Goal: Task Accomplishment & Management: Use online tool/utility

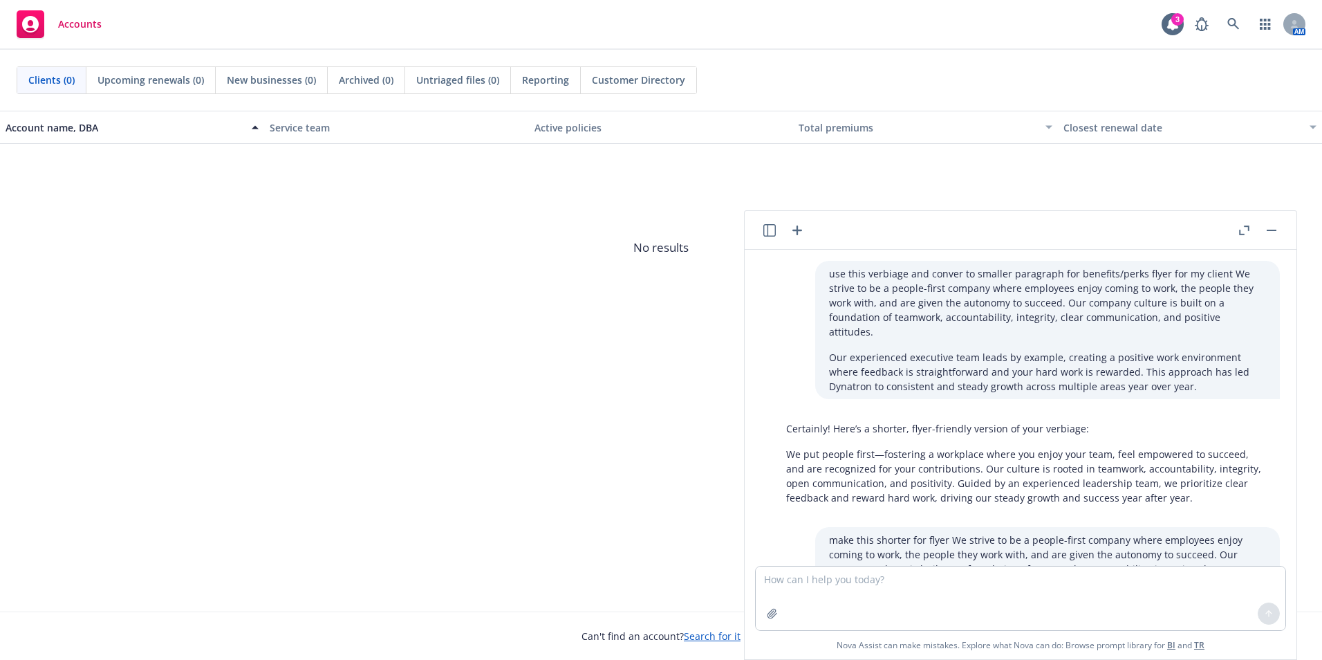
scroll to position [3625, 0]
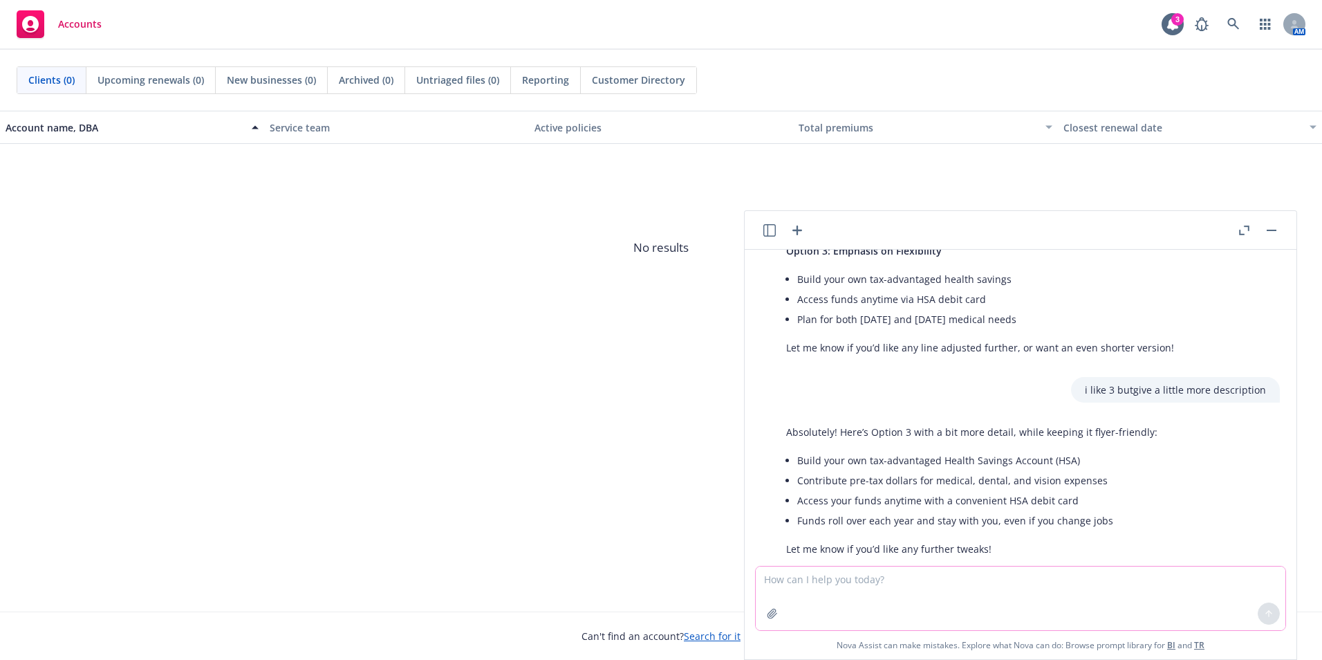
click at [772, 611] on icon "button" at bounding box center [772, 613] width 11 height 11
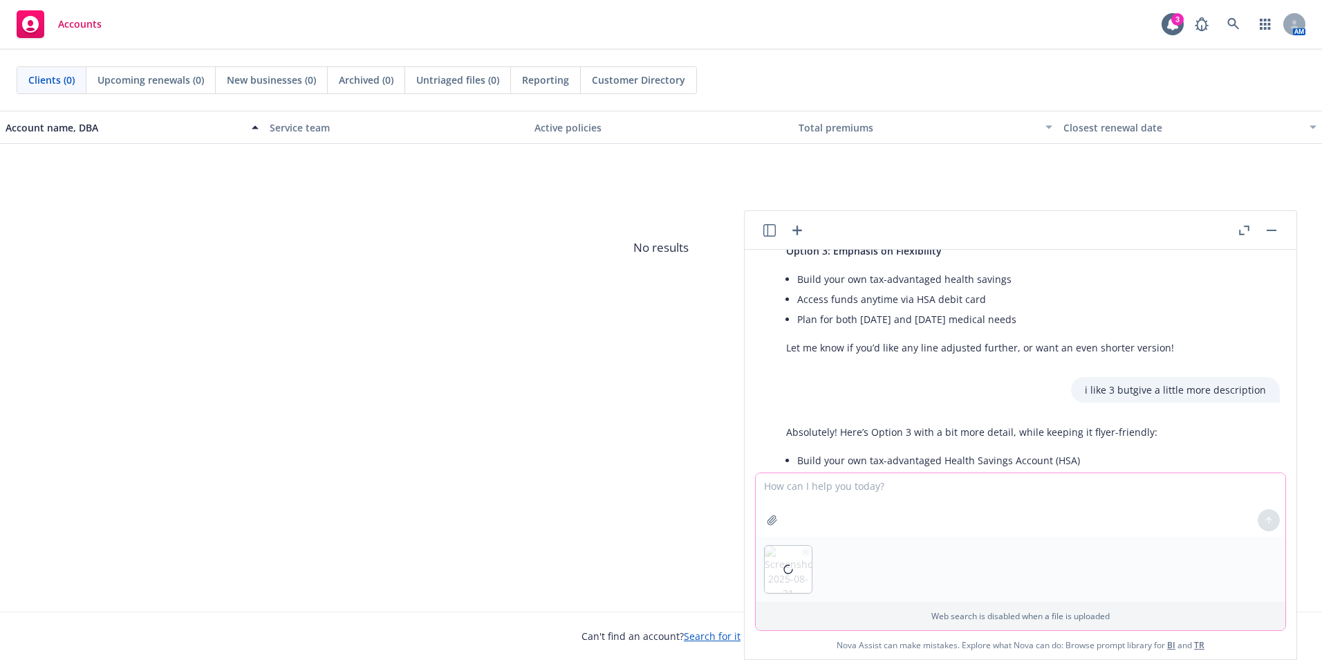
click at [830, 498] on textarea at bounding box center [1021, 505] width 530 height 64
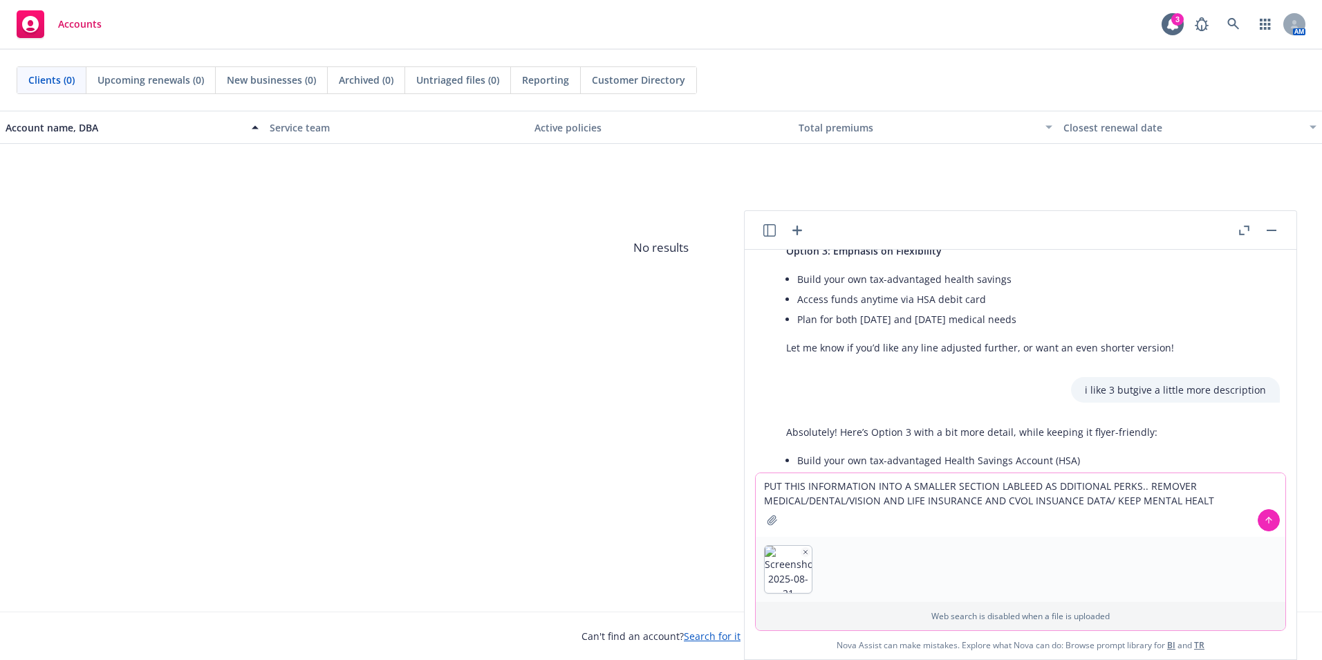
type textarea "PUT THIS INFORMATION INTO A SMALLER SECTION LABLEED AS DDITIONAL PERKS.. REMOVE…"
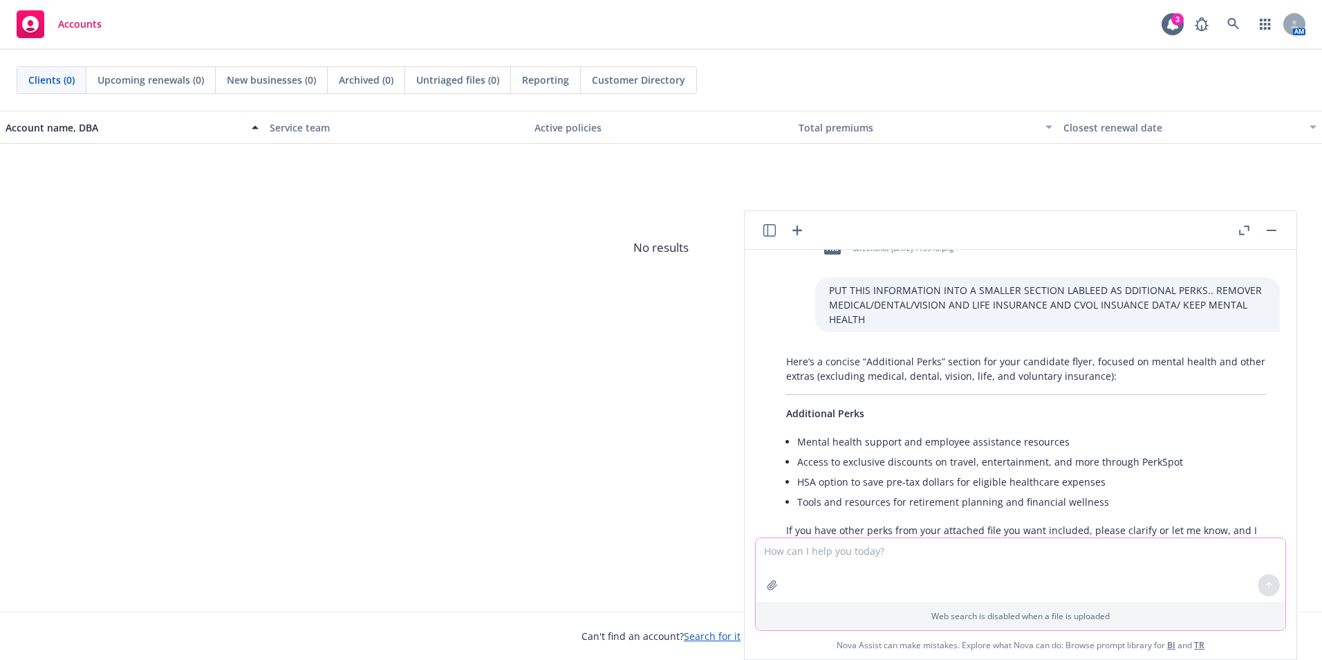
scroll to position [3996, 0]
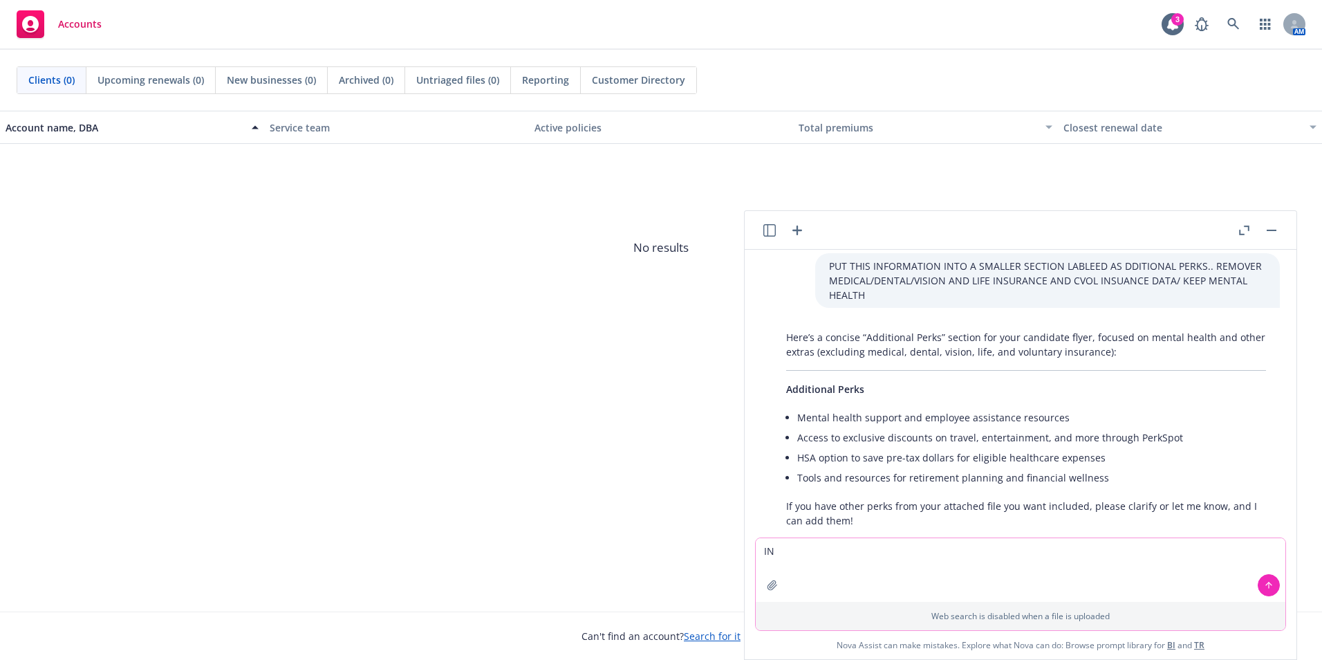
type textarea "I"
type textarea "last bulllet focus on flexible time away"
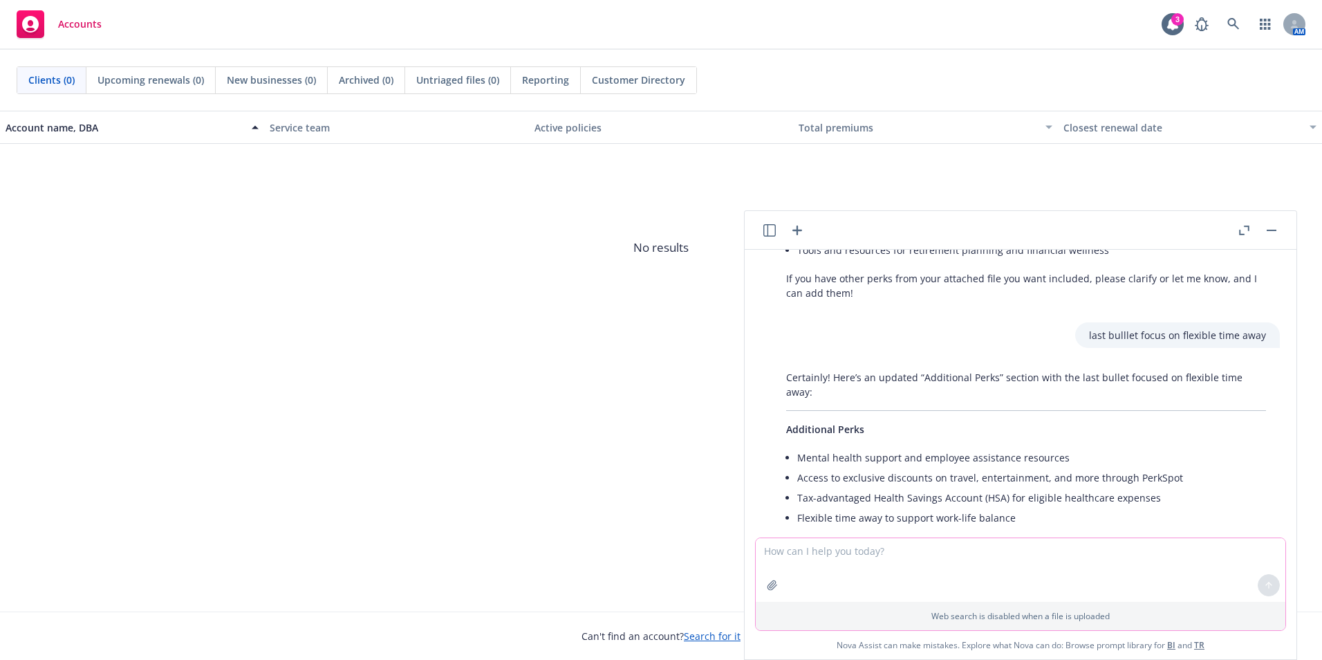
scroll to position [4234, 0]
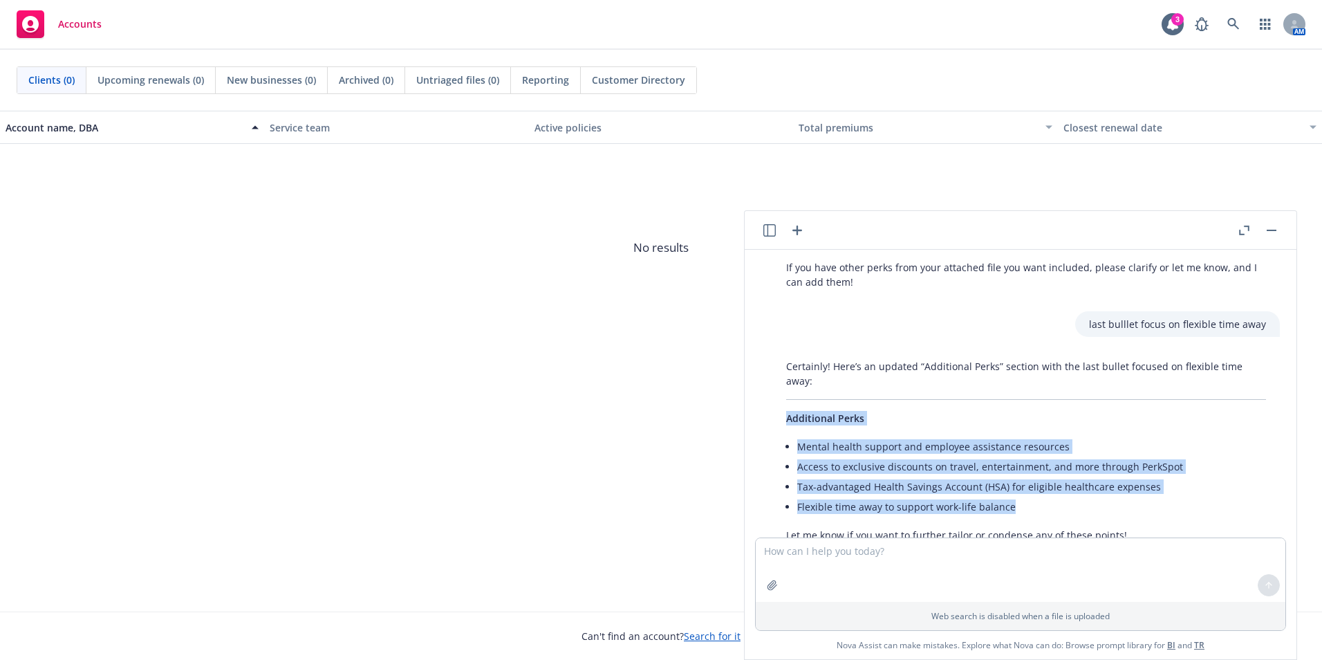
drag, startPoint x: 1023, startPoint y: 464, endPoint x: 788, endPoint y: 379, distance: 250.6
click at [788, 379] on div "Certainly! Here’s an updated “Additional Perks” section with the last bullet fo…" at bounding box center [1025, 450] width 507 height 194
copy div "Additional Perks Mental health support and employee assistance resources Access…"
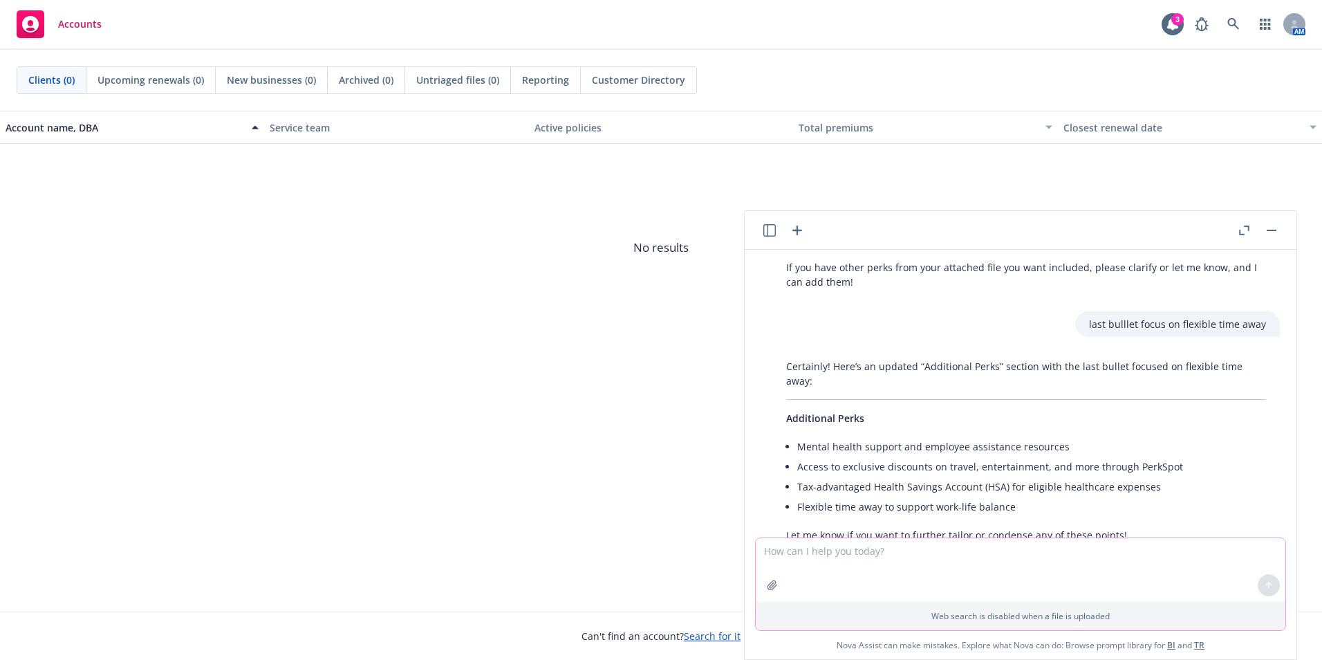
click at [838, 572] on textarea at bounding box center [1021, 570] width 530 height 64
paste textarea "Paid Paternal Leave Flexible Vacation Policy PerkSpot [MEDICAL_DATA] Voluntary …"
type textarea "heres an example, so with the image i showed you replicate it Paid Paternal Lea…"
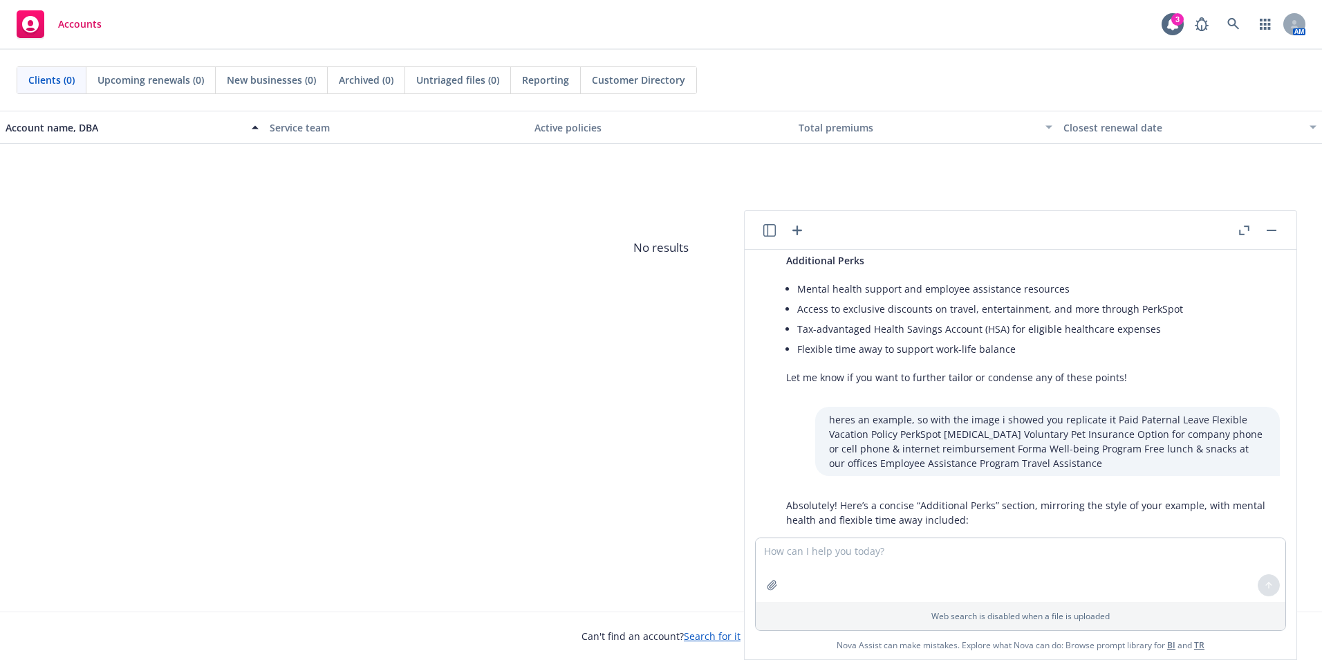
scroll to position [4424, 0]
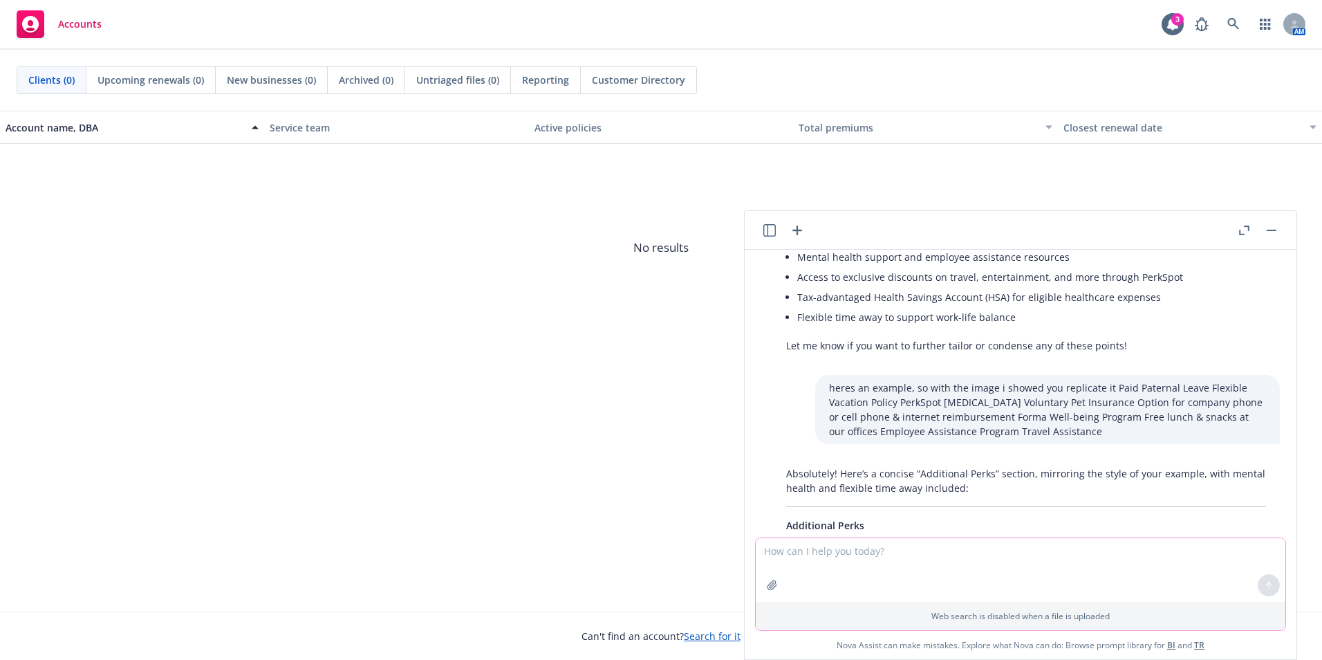
click at [770, 582] on icon "button" at bounding box center [772, 584] width 11 height 11
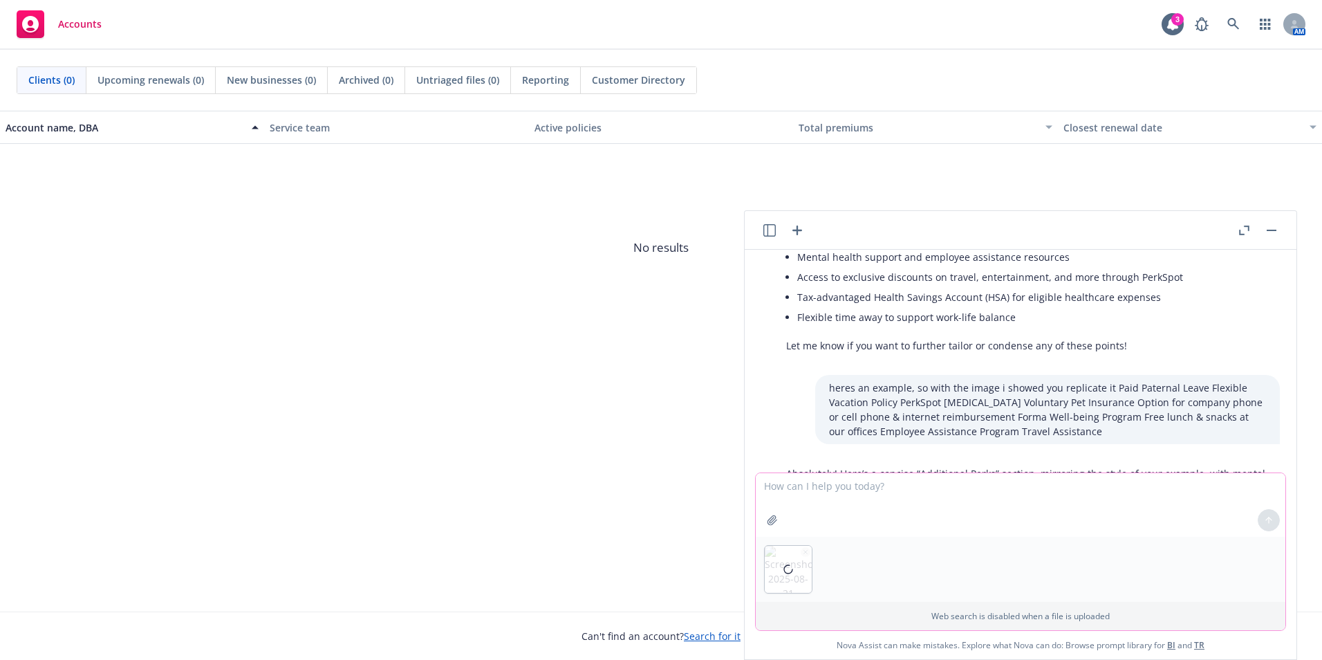
click at [860, 486] on textarea at bounding box center [1021, 505] width 530 height 64
type textarea "use this data"
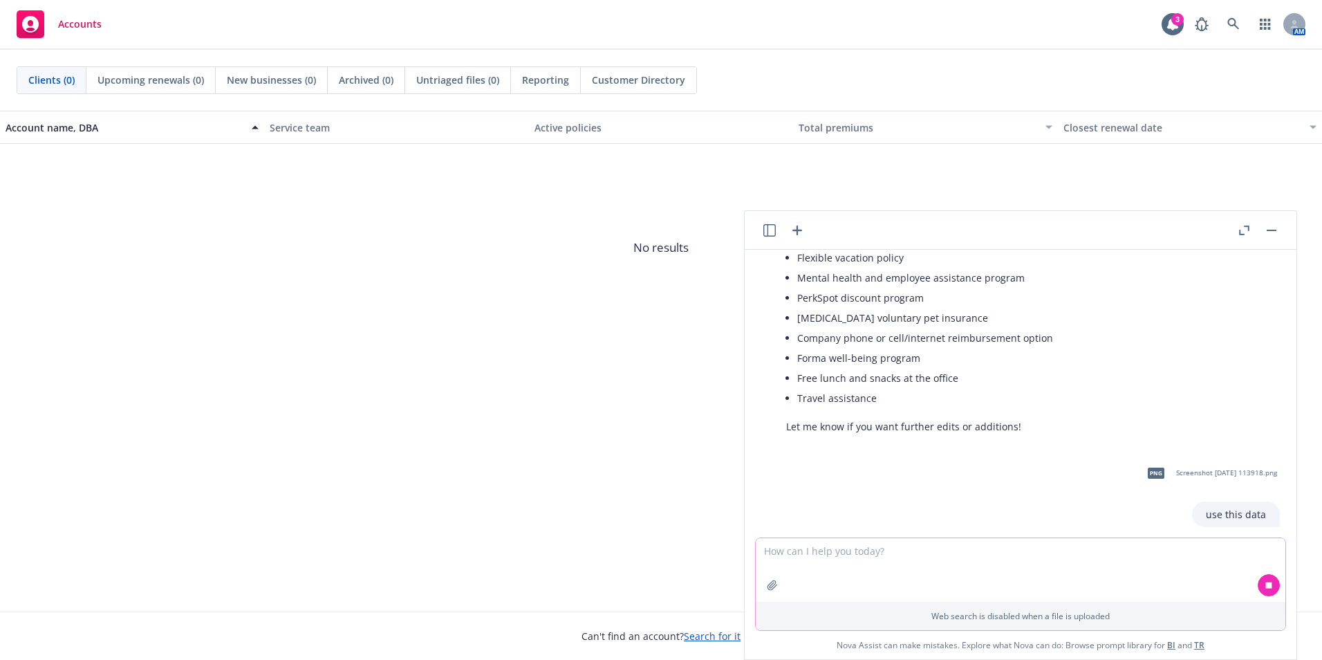
scroll to position [4772, 0]
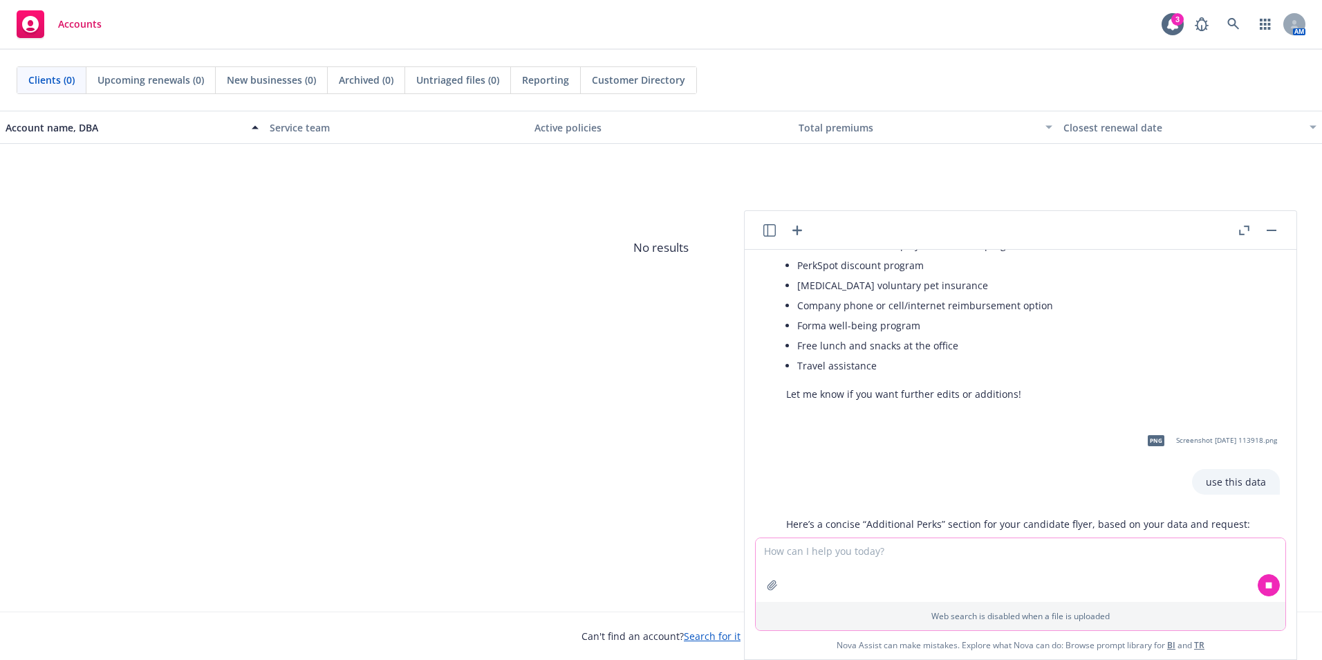
click at [825, 561] on textarea at bounding box center [1021, 570] width 530 height 64
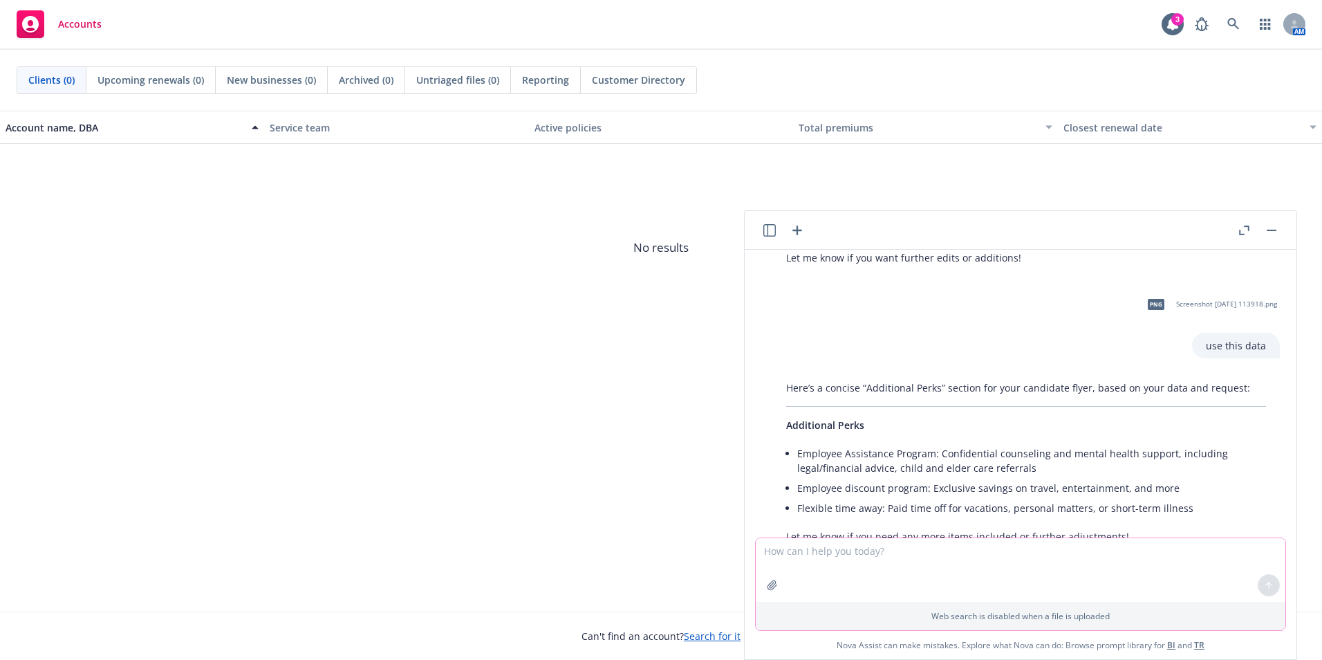
scroll to position [4910, 0]
type textarea "add this data as well"
drag, startPoint x: 316, startPoint y: 406, endPoint x: 442, endPoint y: 435, distance: 129.1
click at [315, 405] on div "Account name, DBA Service team Active policies Total premiums Closest renewal d…" at bounding box center [661, 361] width 1322 height 501
click at [774, 579] on icon "button" at bounding box center [772, 584] width 11 height 11
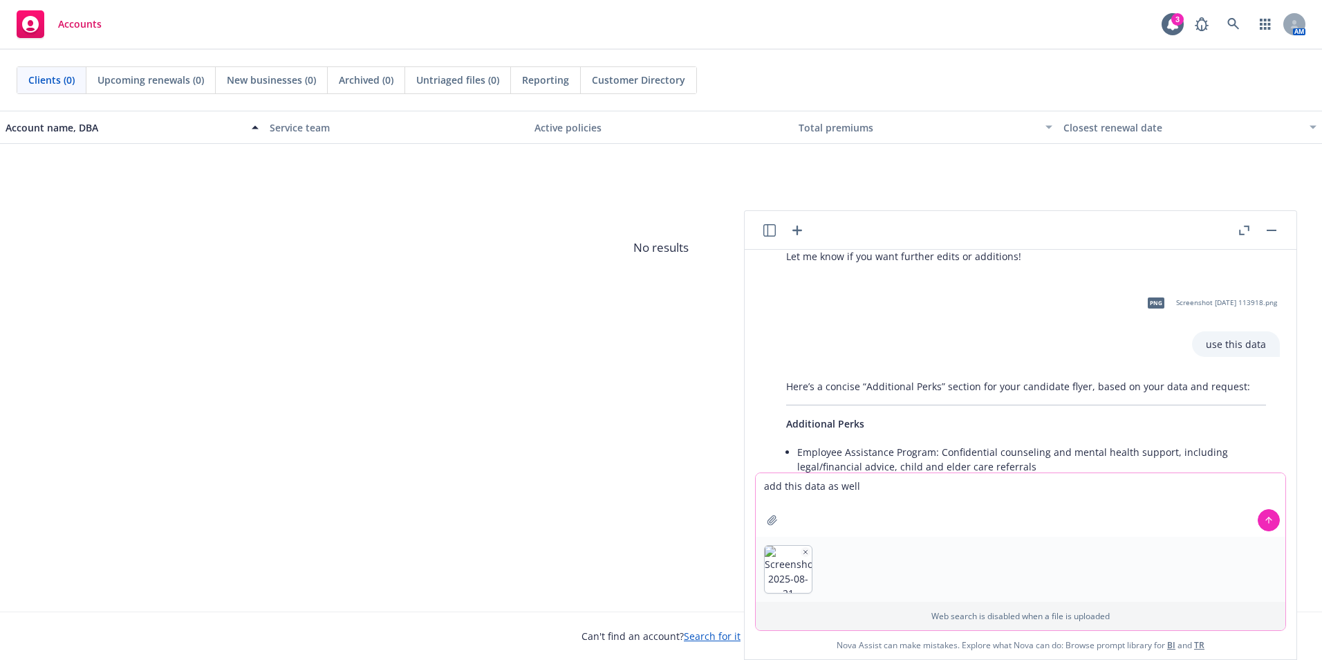
click at [1266, 523] on icon at bounding box center [1269, 520] width 10 height 10
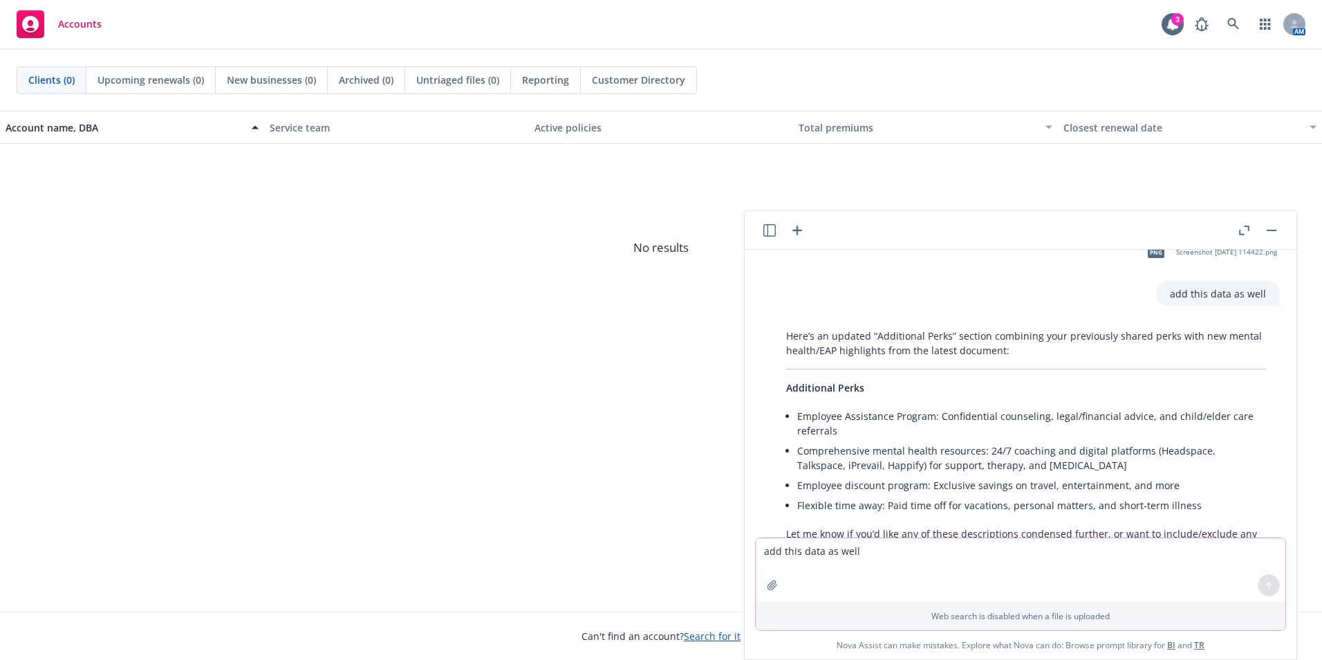
scroll to position [5252, 0]
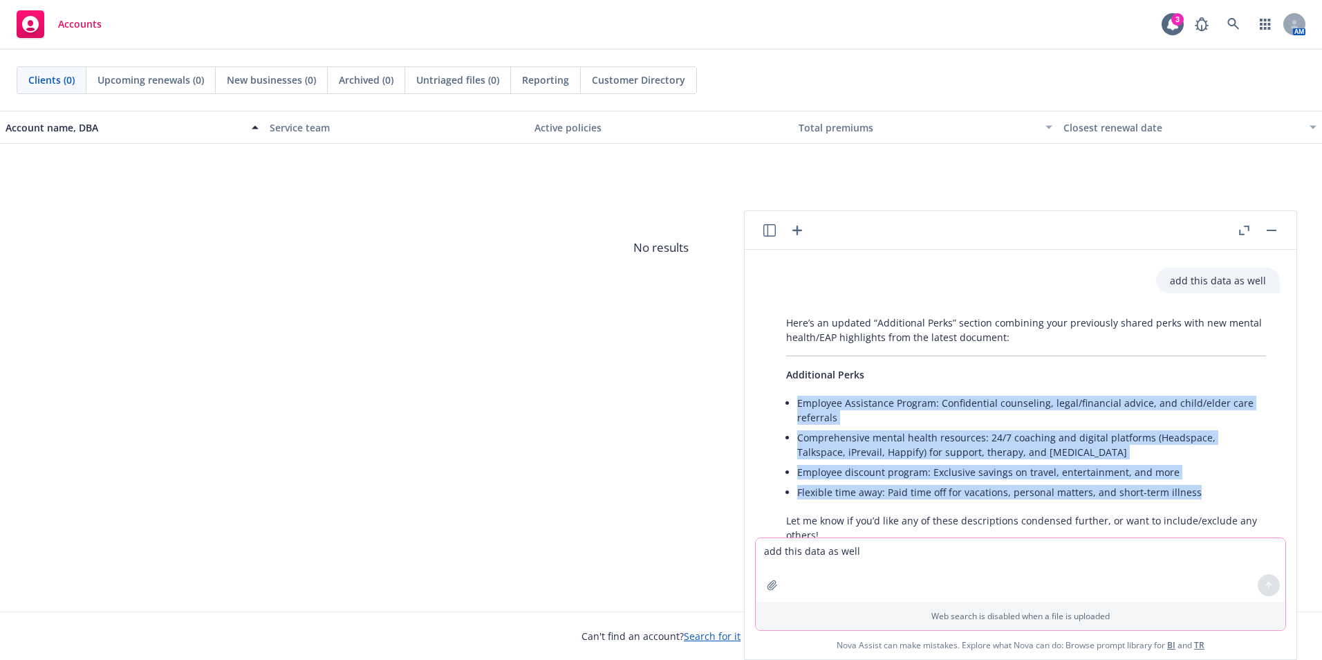
drag, startPoint x: 799, startPoint y: 359, endPoint x: 1204, endPoint y: 443, distance: 414.4
click at [1204, 443] on ul "Employee Assistance Program: Confidential counseling, legal/financial advice, a…" at bounding box center [1031, 447] width 469 height 109
drag, startPoint x: 1204, startPoint y: 443, endPoint x: 1109, endPoint y: 440, distance: 95.4
copy ul "Employee Assistance Program: Confidential counseling, legal/financial advice, a…"
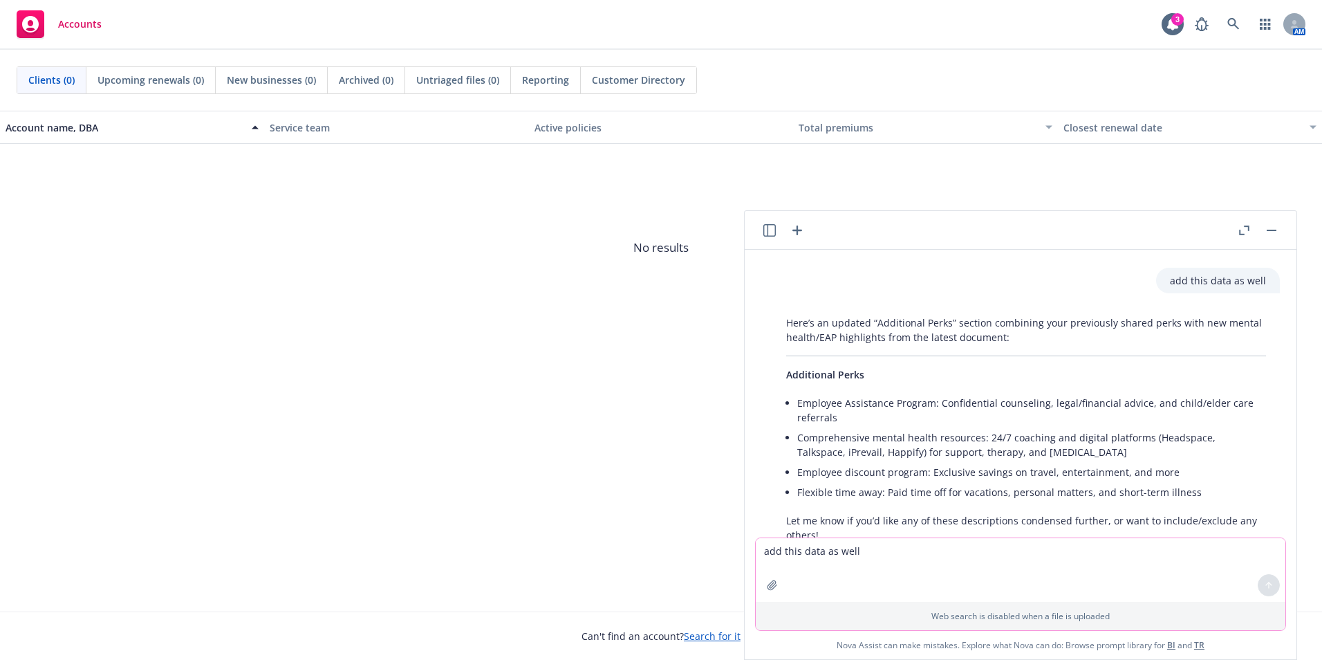
click at [810, 559] on textarea "add this data as well" at bounding box center [1021, 570] width 530 height 64
paste textarea "We put people first—fostering a workplace where you enjoy your team, feel empow…"
type textarea "make this shorter description We put people first—fostering a workplace where y…"
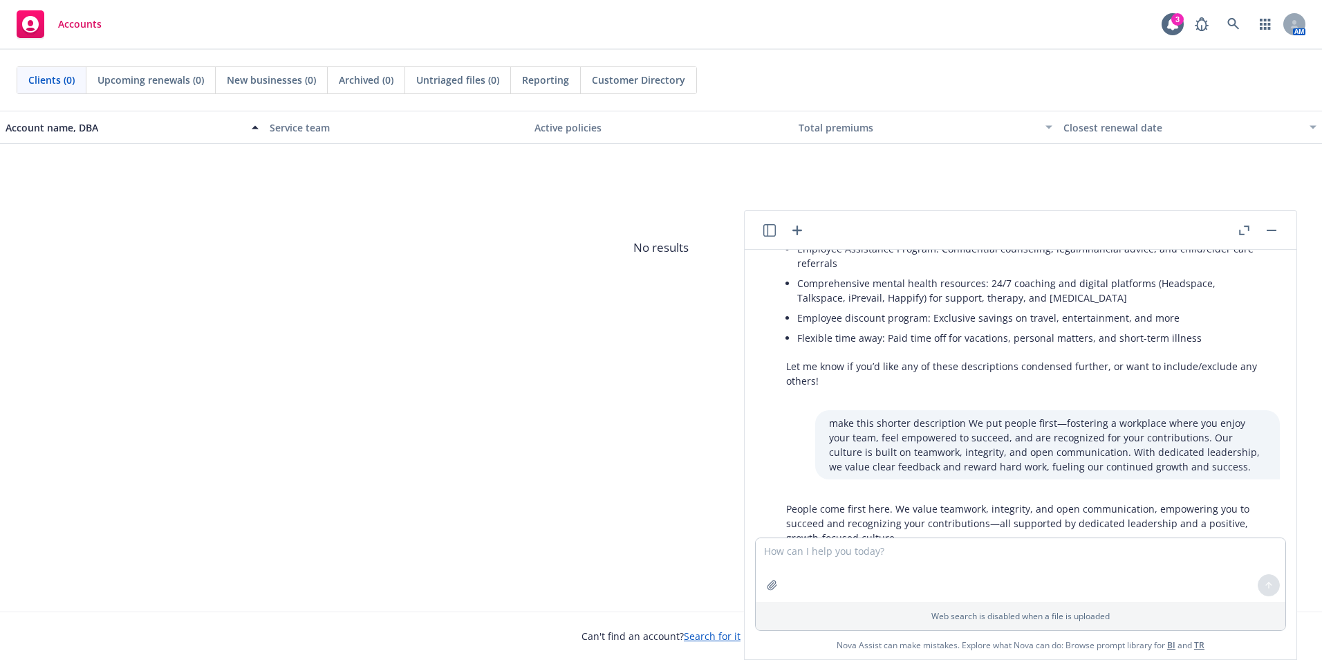
scroll to position [5409, 0]
click at [841, 568] on textarea at bounding box center [1021, 570] width 530 height 64
type textarea "this is for acandidate flyer"
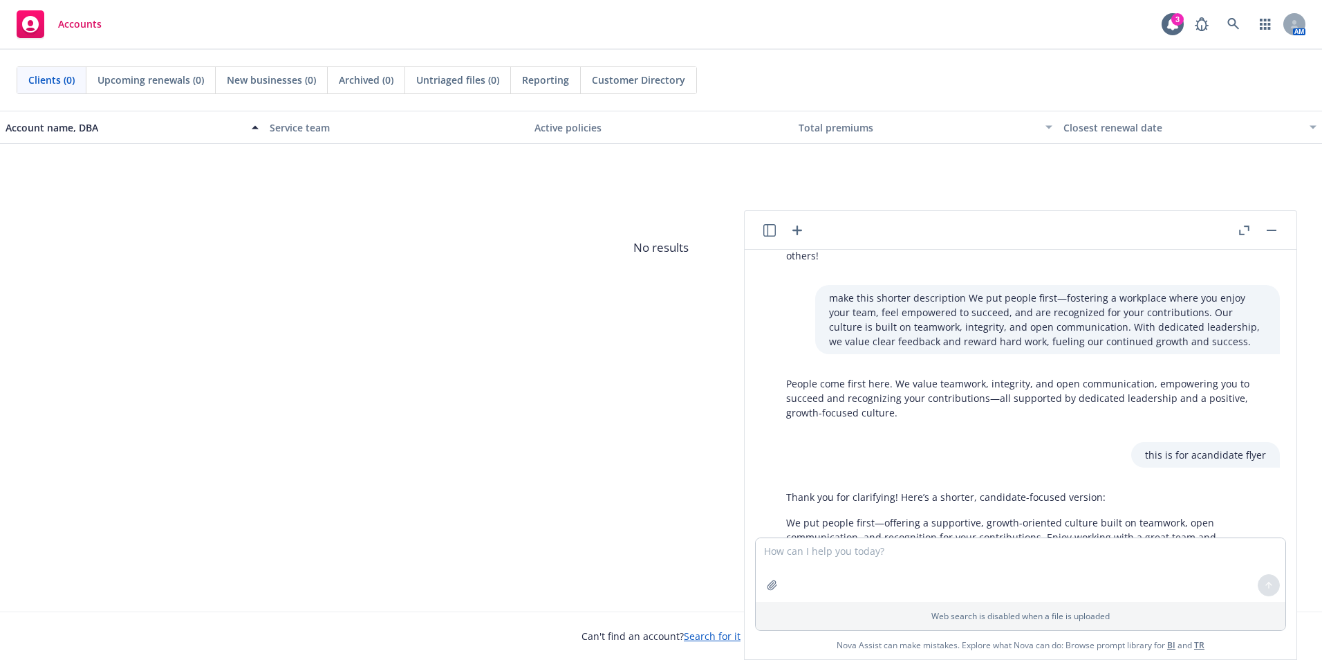
scroll to position [5548, 0]
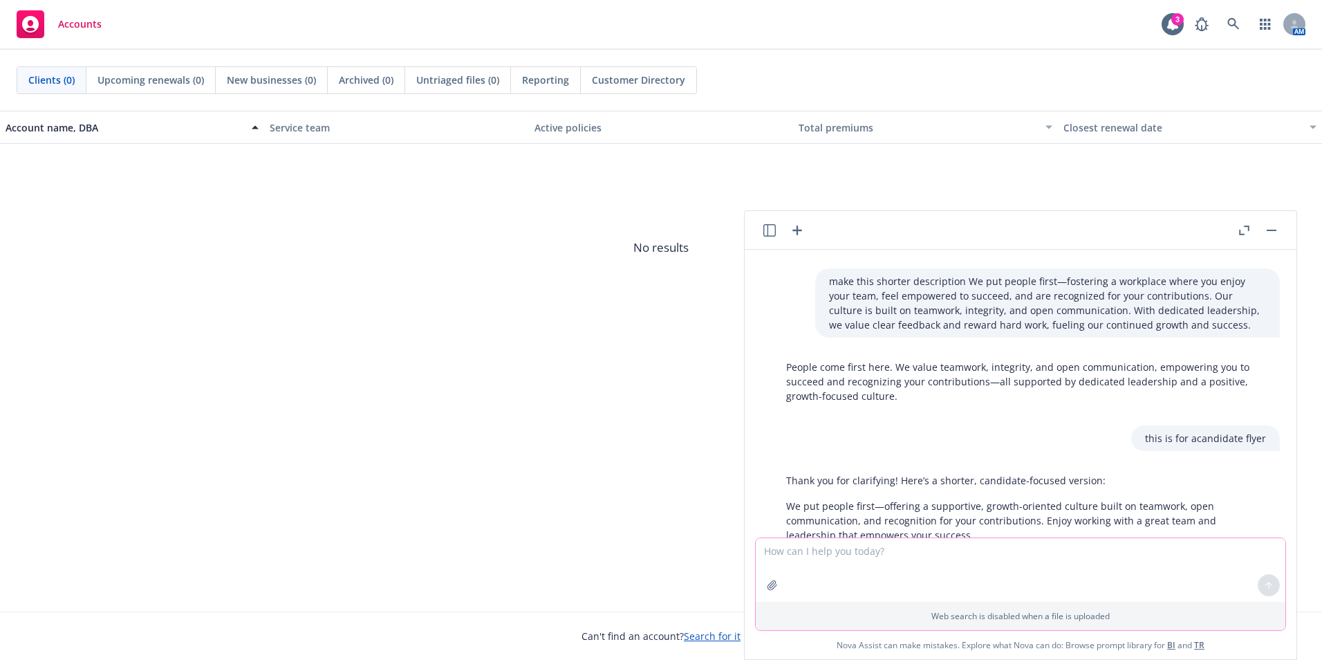
click at [827, 577] on textarea at bounding box center [1021, 570] width 530 height 64
paste textarea "[DEMOGRAPHIC_DATA] employees working at least 30 hours a week.​ For new hires, …"
type textarea "MKAE THIS A SENTENCE FOR FLYER [DEMOGRAPHIC_DATA] employees working at least 30…"
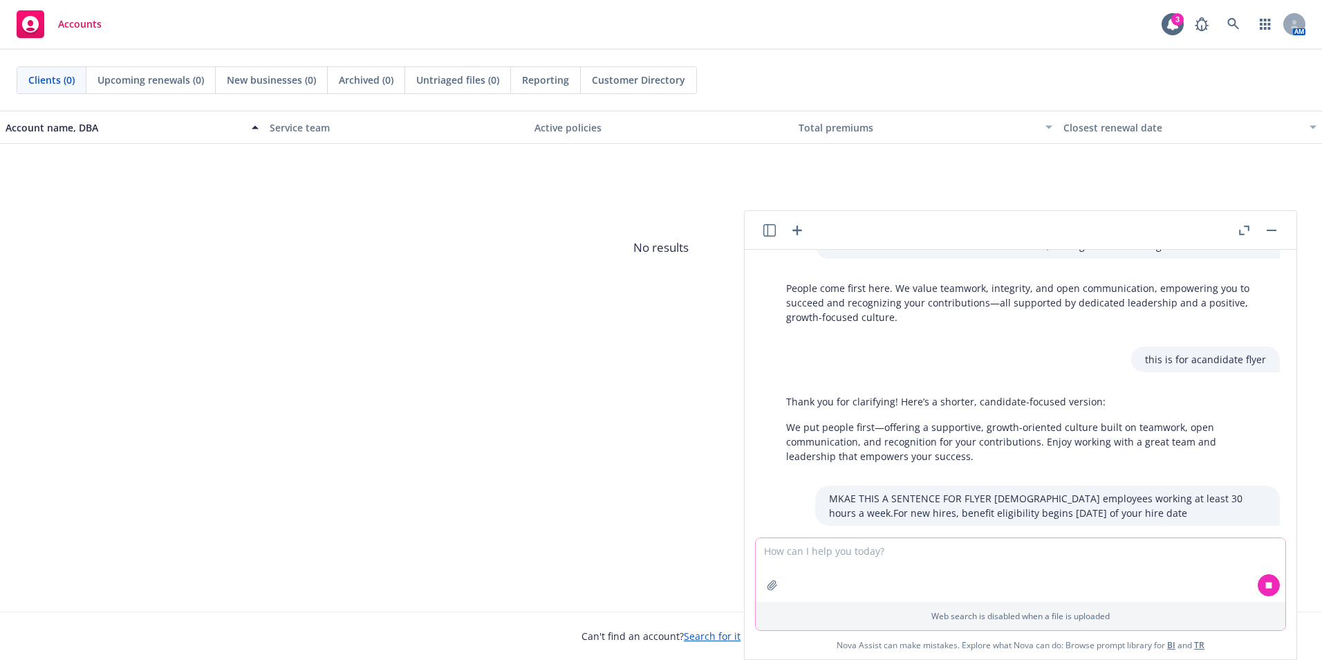
scroll to position [5661, 0]
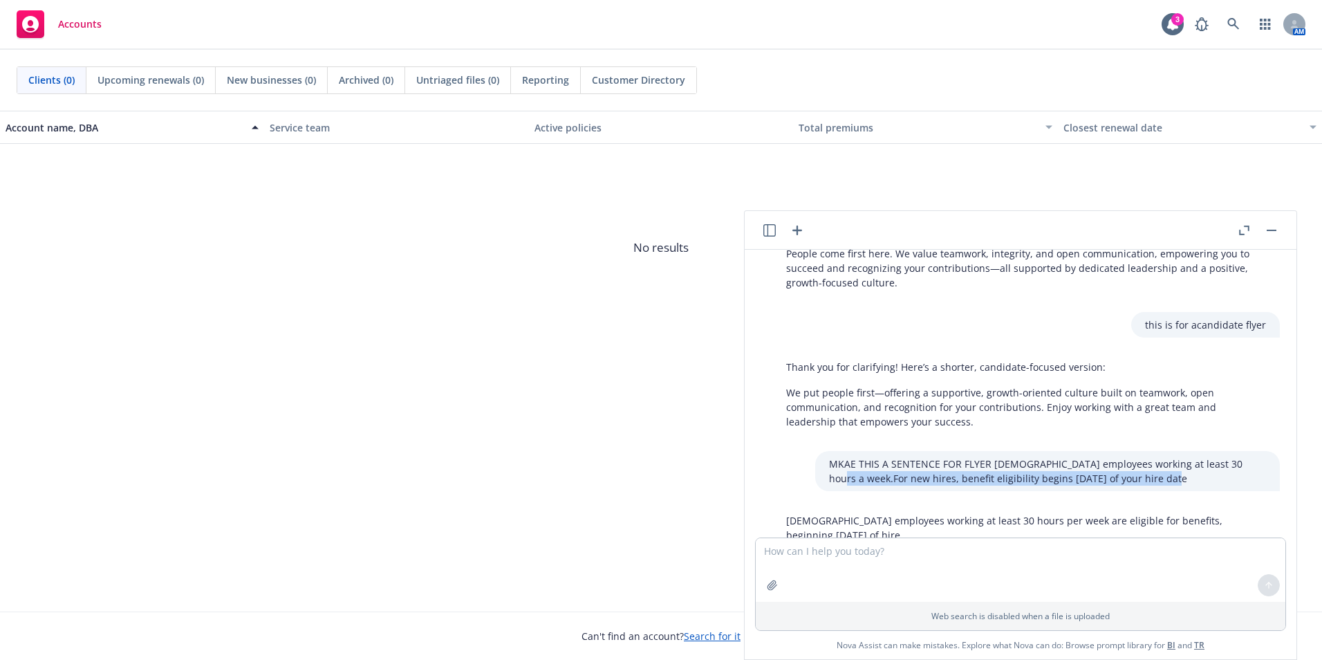
drag, startPoint x: 1220, startPoint y: 422, endPoint x: 1230, endPoint y: 438, distance: 18.6
click at [1230, 456] on p "MKAE THIS A SENTENCE FOR FLYER [DEMOGRAPHIC_DATA] employees working at least 30…" at bounding box center [1047, 470] width 437 height 29
drag, startPoint x: 1230, startPoint y: 438, endPoint x: 1226, endPoint y: 429, distance: 10.5
copy p ".​ For new hires, benefit eligibility begins [DATE] of your hire date"
click at [866, 568] on textarea at bounding box center [1021, 570] width 530 height 64
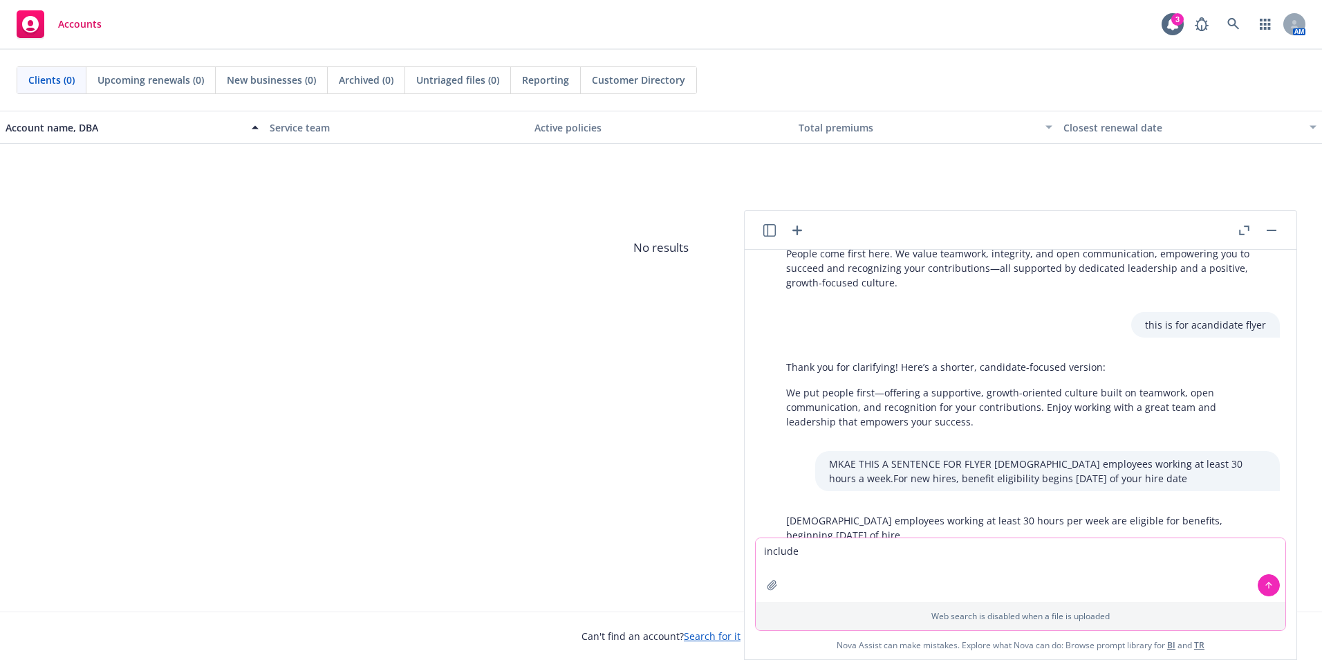
paste textarea ".​For new hires, benefit eligibility begins [DATE] of your hire date"
type textarea "include .​For new hires, benefit eligibility begins [DATE] of your hire date"
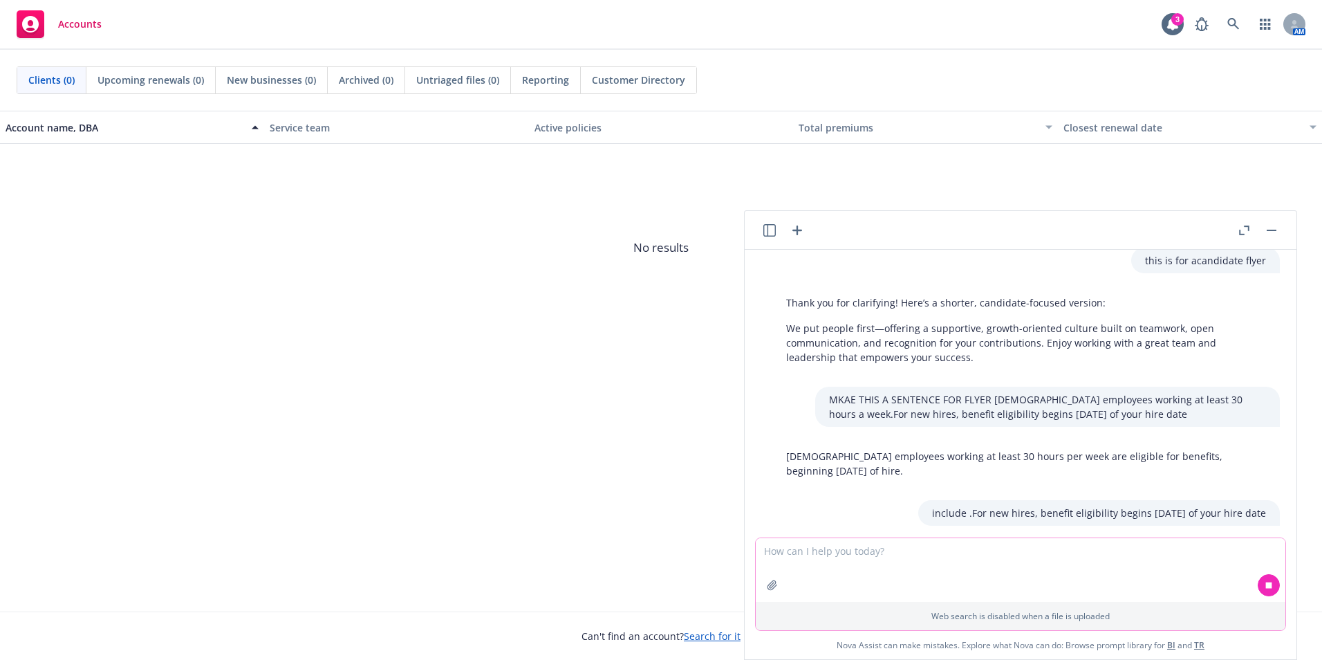
scroll to position [5760, 0]
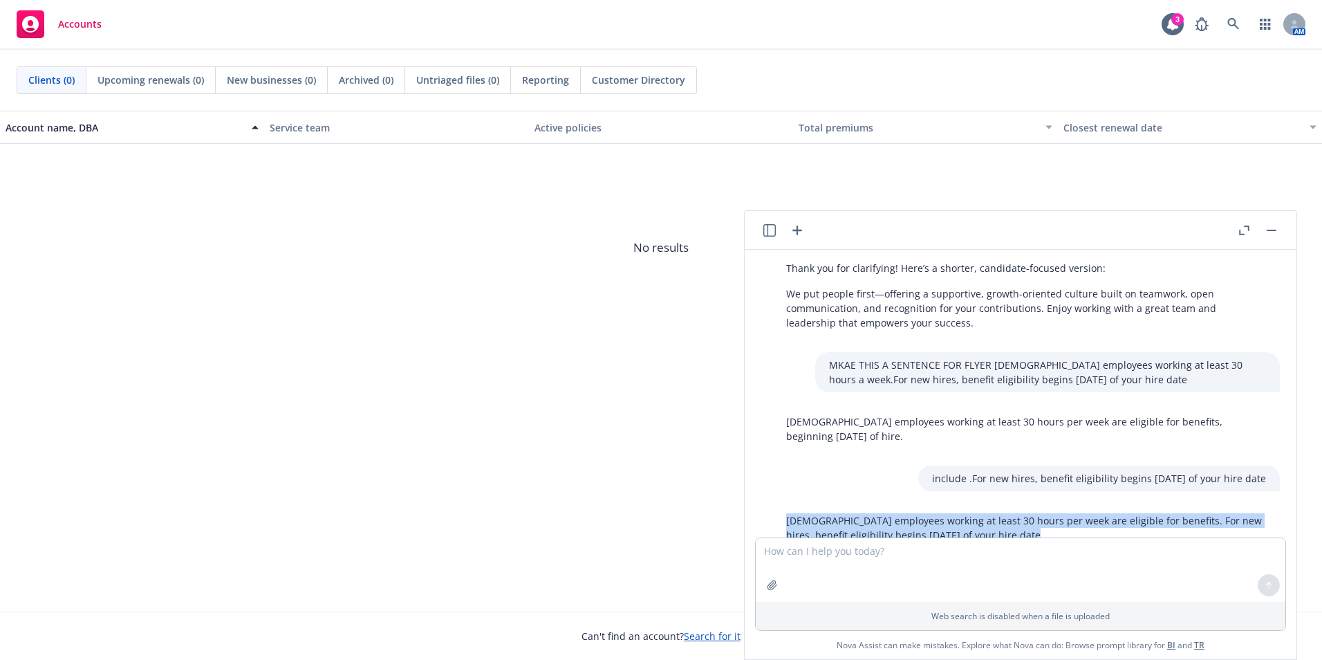
drag, startPoint x: 1045, startPoint y: 493, endPoint x: 775, endPoint y: 468, distance: 270.8
click at [775, 507] on div "[DEMOGRAPHIC_DATA] employees working at least 30 hours per week are eligible fo…" at bounding box center [1025, 527] width 507 height 40
drag, startPoint x: 775, startPoint y: 468, endPoint x: 829, endPoint y: 477, distance: 54.7
copy p "[DEMOGRAPHIC_DATA] employees working at least 30 hours per week are eligible fo…"
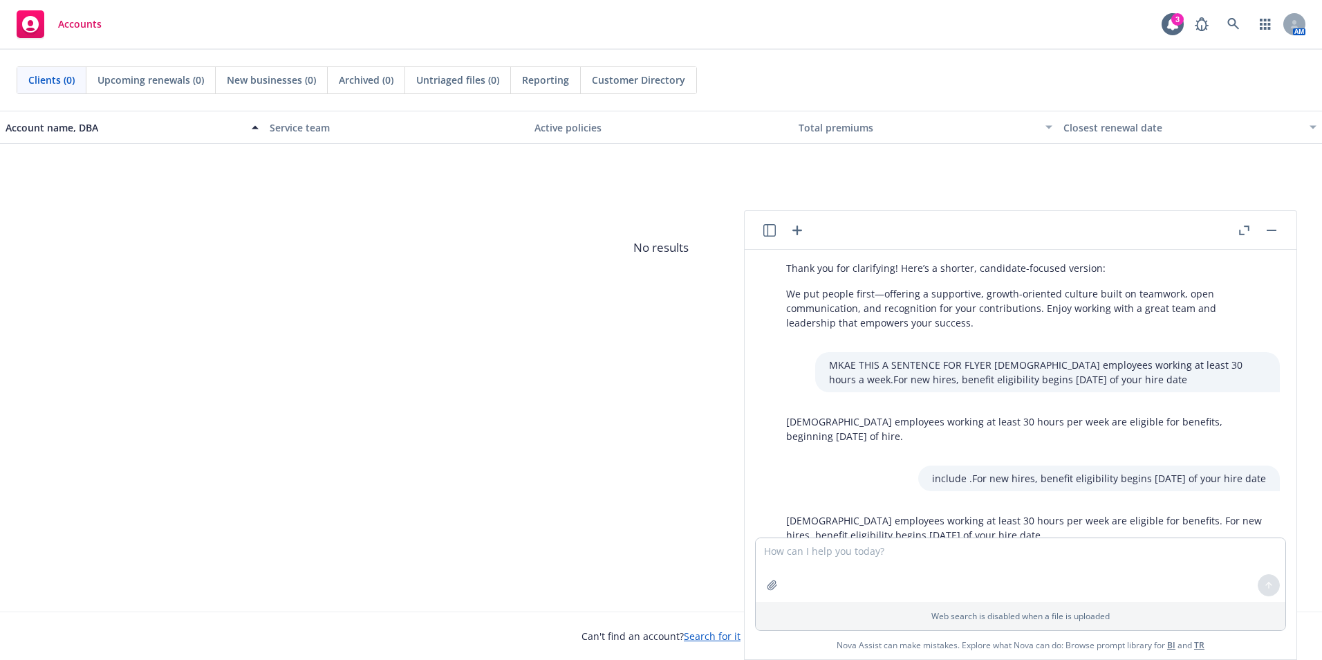
click at [837, 539] on div "use this verbiage and conver to smaller paragraph for benefits/perks flyer for …" at bounding box center [1021, 454] width 552 height 409
click at [840, 546] on textarea at bounding box center [1021, 570] width 530 height 64
paste textarea "We are excited to share that significant enhancements are coming to your benefi…"
type textarea "use this text for ppt slide, sore shorter? We are excited to share that signifi…"
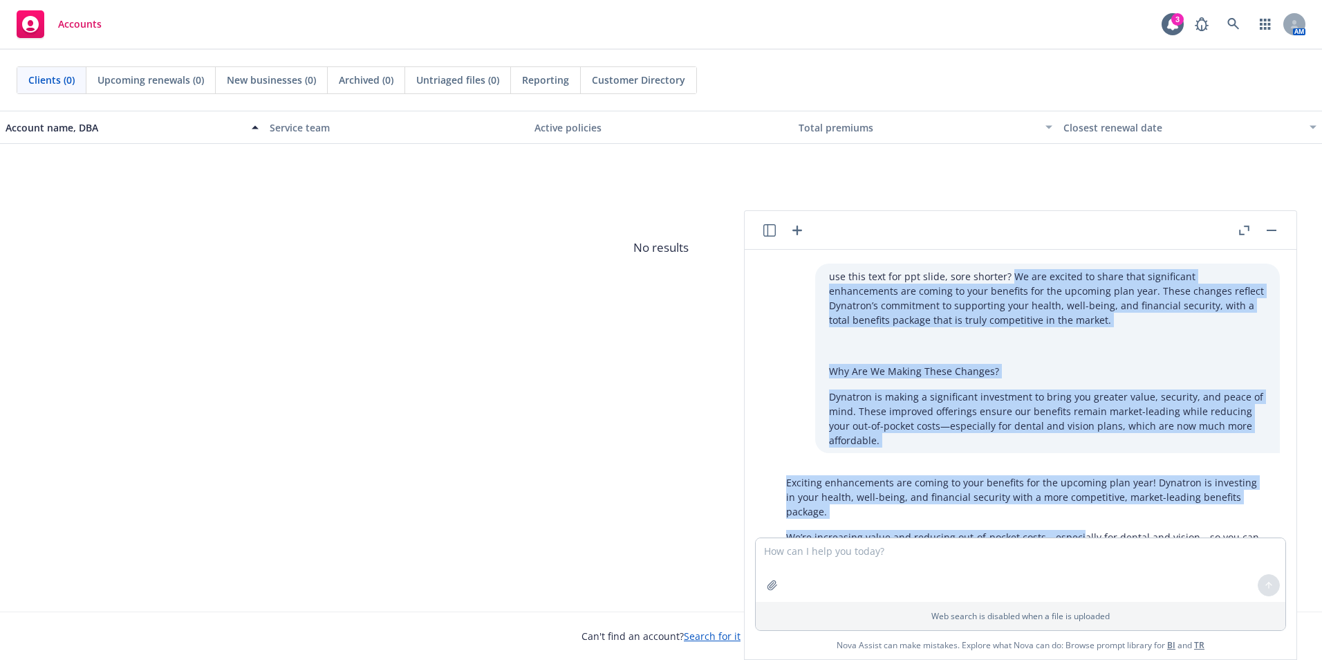
scroll to position [6063, 0]
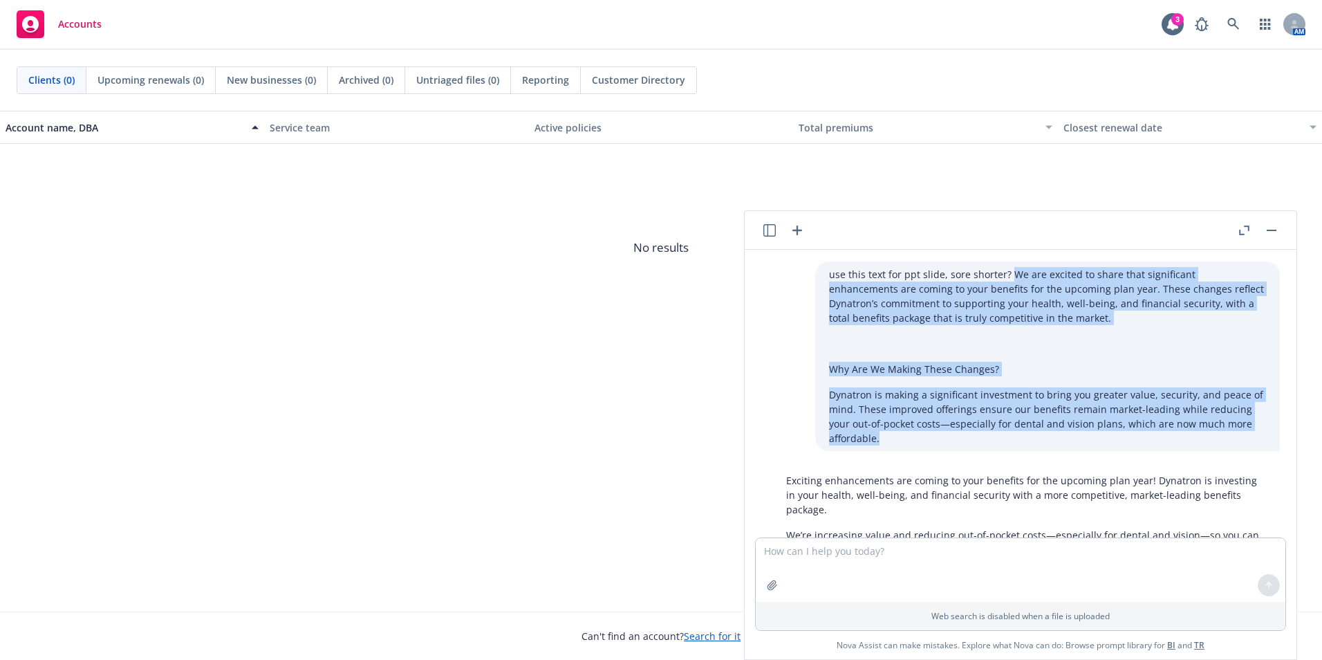
drag, startPoint x: 1001, startPoint y: 438, endPoint x: 1073, endPoint y: 401, distance: 80.7
click at [1073, 401] on div "use this text for ppt slide, sore shorter? We are excited to share that signifi…" at bounding box center [1047, 355] width 465 height 189
drag, startPoint x: 1073, startPoint y: 401, endPoint x: 1000, endPoint y: 372, distance: 78.8
copy div "We are excited to share that significant enhancements are coming to your benefi…"
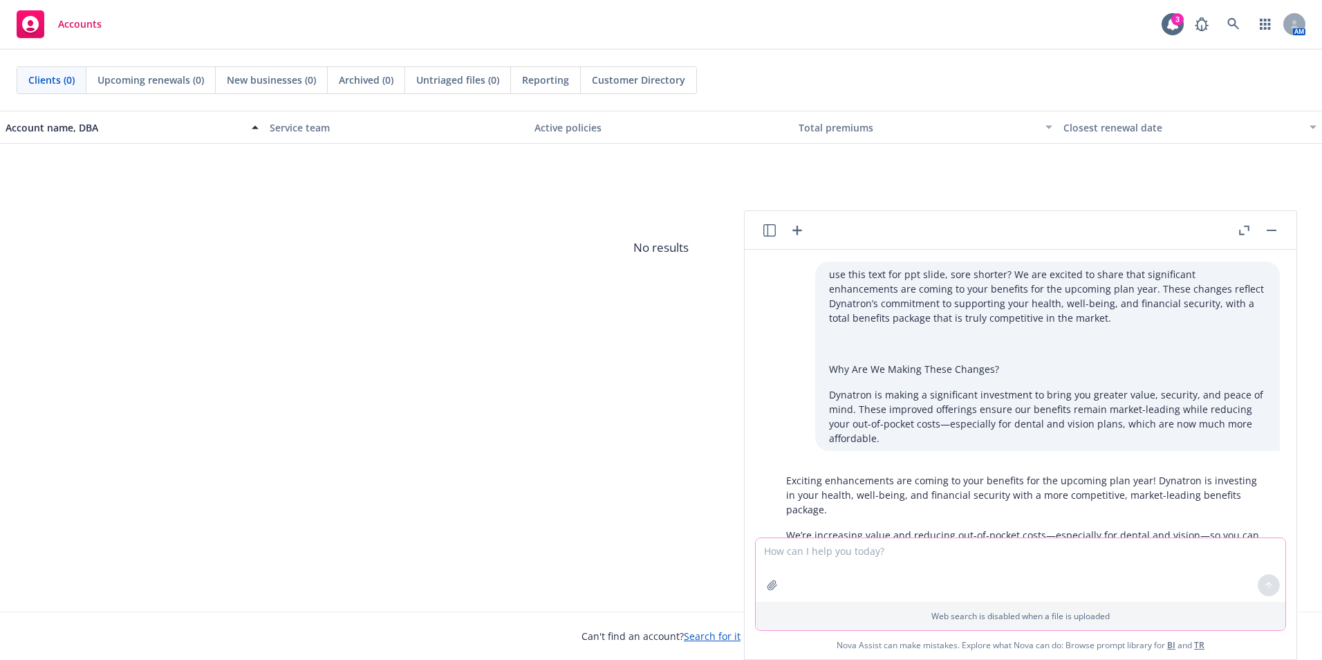
click at [943, 552] on textarea at bounding box center [1021, 570] width 530 height 64
paste textarea "We are excited to share that significant enhancements are coming to your benefi…"
type textarea "this is the text - We are excited to share that significant enhancements are co…"
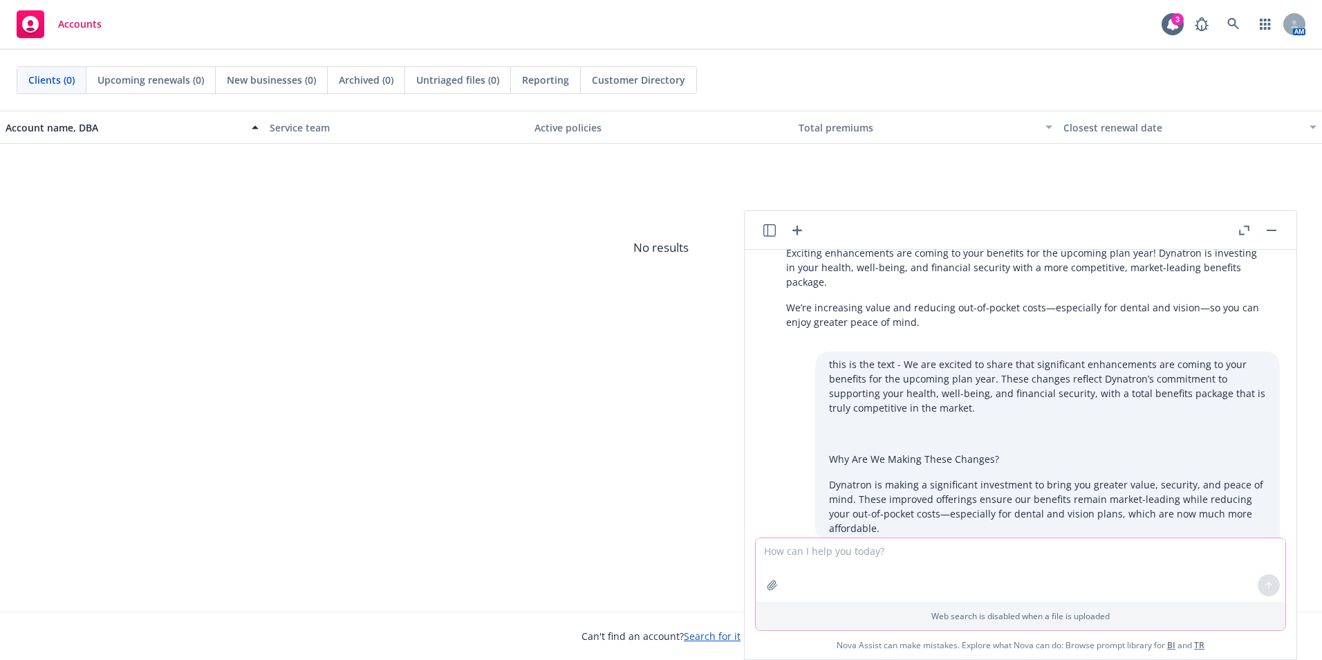
scroll to position [6366, 0]
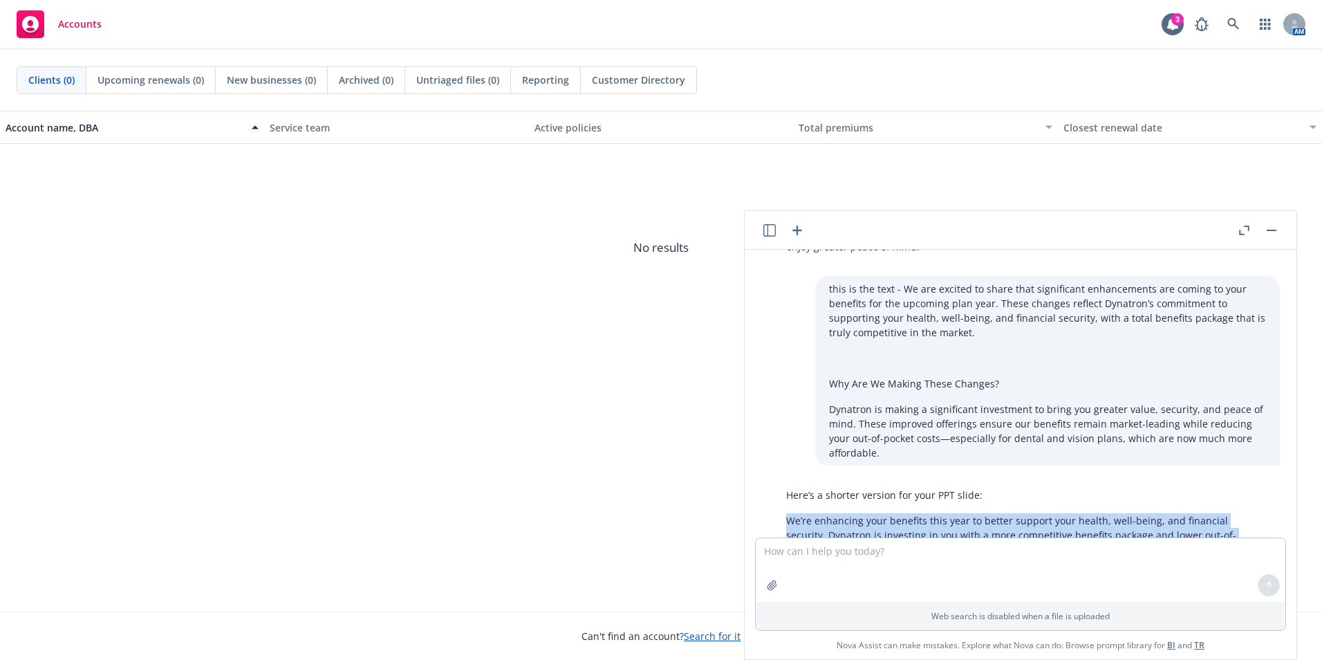
drag, startPoint x: 1085, startPoint y: 492, endPoint x: 770, endPoint y: 459, distance: 316.3
click at [770, 482] on div "Here’s a shorter version for your PPT slide: We’re enhancing your benefits this…" at bounding box center [1026, 522] width 530 height 80
drag, startPoint x: 770, startPoint y: 459, endPoint x: 817, endPoint y: 467, distance: 46.9
copy p "We’re enhancing your benefits this year to better support your health, well-bei…"
